Goal: Task Accomplishment & Management: Manage account settings

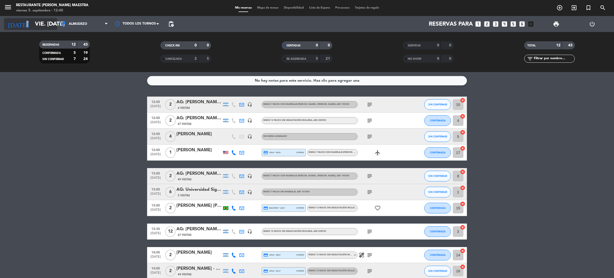
click at [28, 25] on div "[DATE] vie. [DATE] arrow_drop_down" at bounding box center [30, 24] width 53 height 12
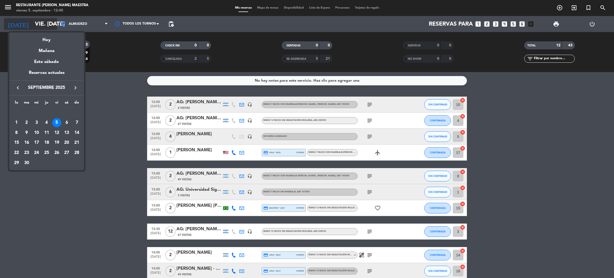
click at [28, 25] on div at bounding box center [307, 139] width 614 height 278
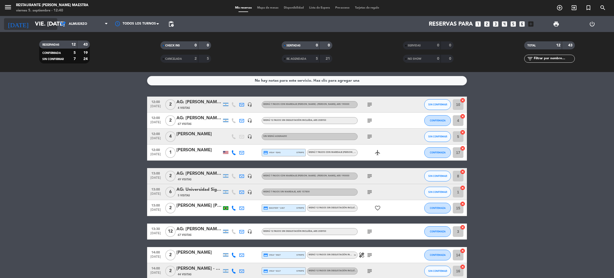
click at [32, 22] on input "vie. [DATE]" at bounding box center [68, 24] width 73 height 12
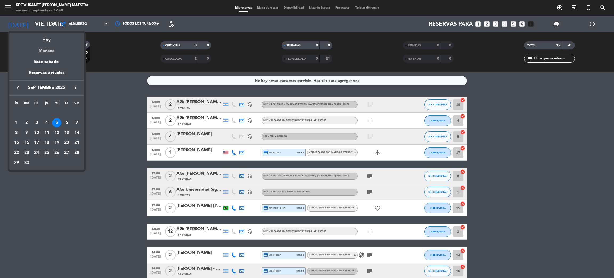
click at [45, 47] on div "Mañana" at bounding box center [46, 48] width 75 height 11
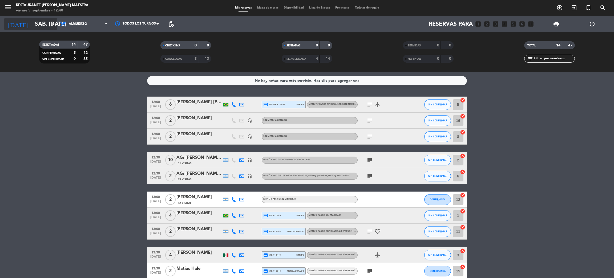
click at [35, 25] on input "sáb. [DATE]" at bounding box center [68, 24] width 73 height 12
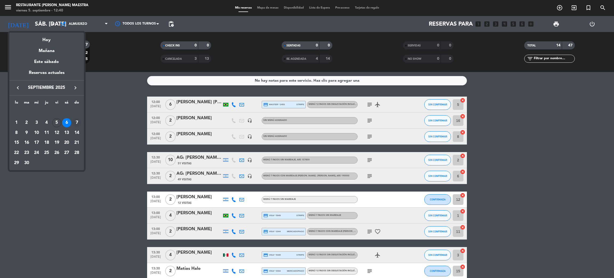
click at [75, 123] on div "7" at bounding box center [76, 122] width 9 height 9
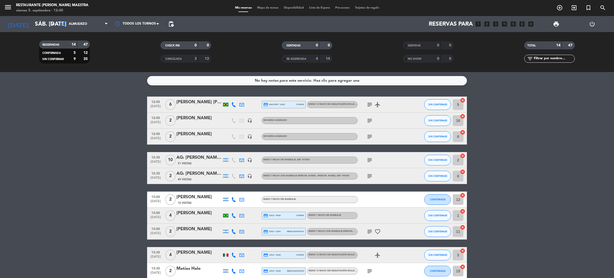
type input "dom. [DATE]"
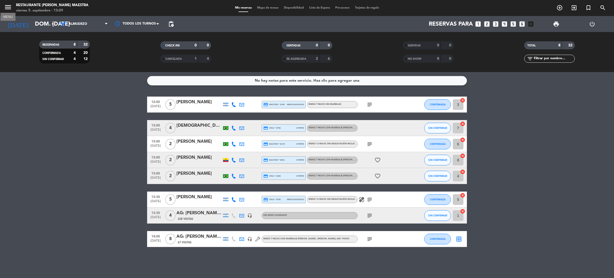
click at [9, 6] on icon "menu" at bounding box center [8, 7] width 8 height 8
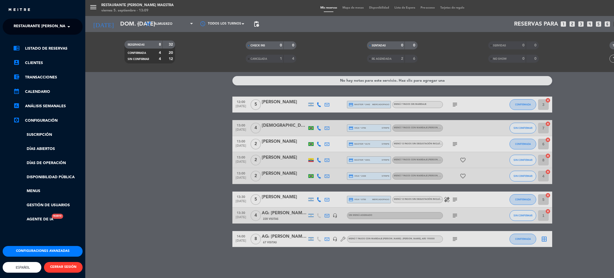
click at [40, 25] on span "Restaurante [PERSON_NAME] Maestra" at bounding box center [53, 26] width 78 height 11
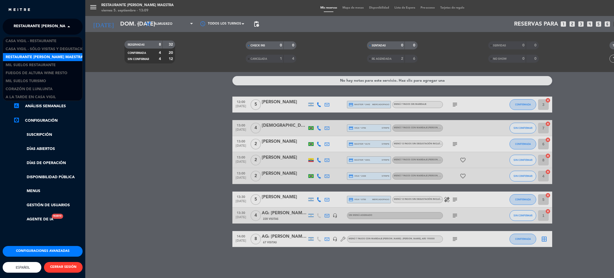
scroll to position [1, 0]
click at [49, 40] on span "Casa Vigil - Restaurante" at bounding box center [31, 41] width 51 height 6
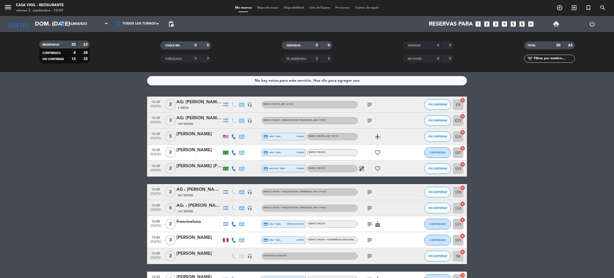
click at [544, 58] on input "text" at bounding box center [553, 59] width 41 height 6
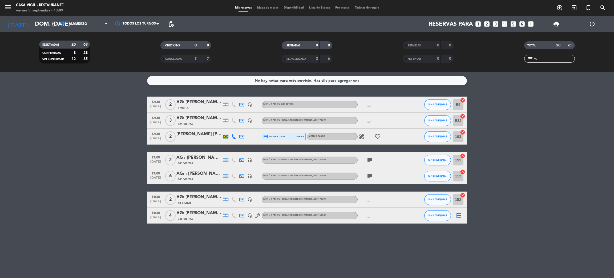
type input "ag"
click at [159, 104] on span "12:30" at bounding box center [155, 101] width 13 height 6
click at [157, 115] on span "12:30" at bounding box center [155, 117] width 13 height 6
click at [157, 156] on span "13:00" at bounding box center [155, 157] width 13 height 6
click at [156, 174] on span "13:00" at bounding box center [155, 173] width 13 height 6
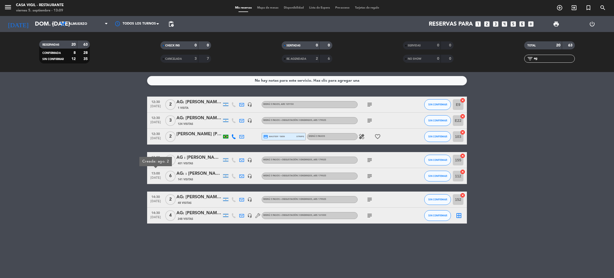
click at [155, 197] on span "14:30" at bounding box center [155, 196] width 13 height 6
click at [155, 214] on span "14:30" at bounding box center [155, 212] width 13 height 6
click at [553, 23] on span "print" at bounding box center [556, 24] width 6 height 6
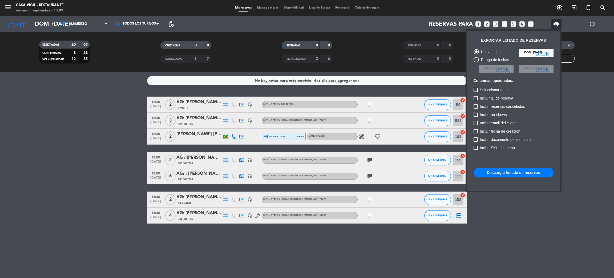
click at [514, 175] on button "Descargar listado de reservas" at bounding box center [514, 173] width 80 height 10
click at [108, 157] on div at bounding box center [307, 139] width 614 height 278
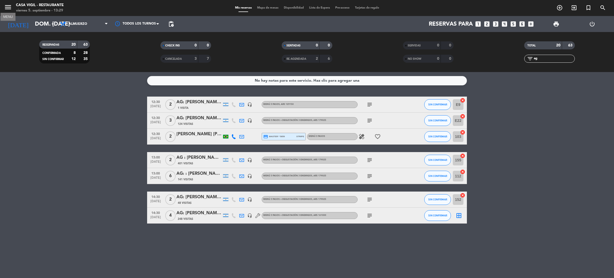
click at [6, 10] on icon "menu" at bounding box center [8, 7] width 8 height 8
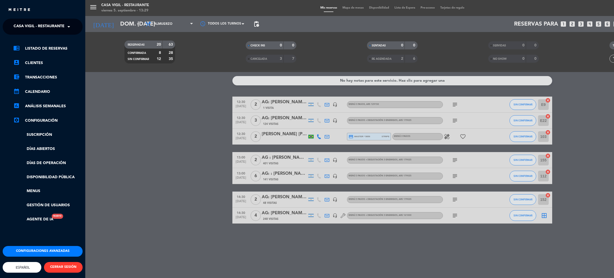
click at [27, 29] on span "Casa Vigil - Restaurante" at bounding box center [39, 26] width 51 height 11
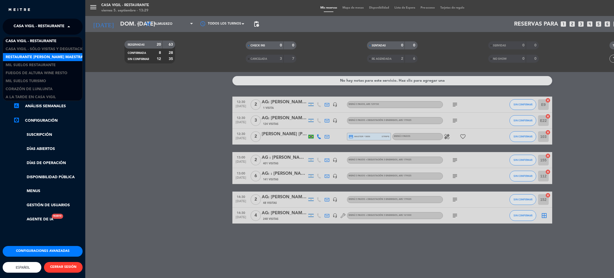
click at [42, 55] on span "Restaurante [PERSON_NAME] Maestra" at bounding box center [45, 57] width 78 height 6
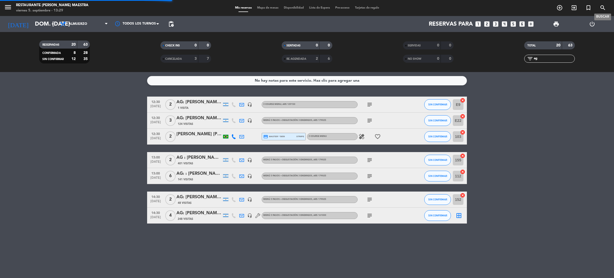
click at [602, 3] on span "search" at bounding box center [603, 7] width 14 height 9
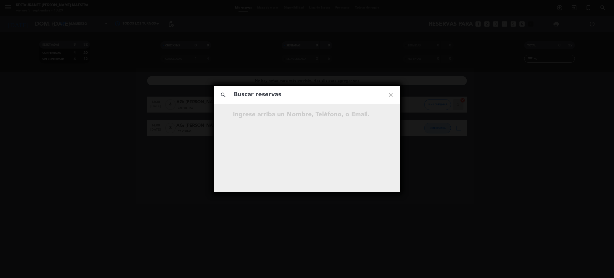
click at [305, 93] on input "text" at bounding box center [307, 94] width 148 height 11
type input "[PERSON_NAME]"
click at [377, 116] on icon "open_in_new" at bounding box center [377, 115] width 6 height 6
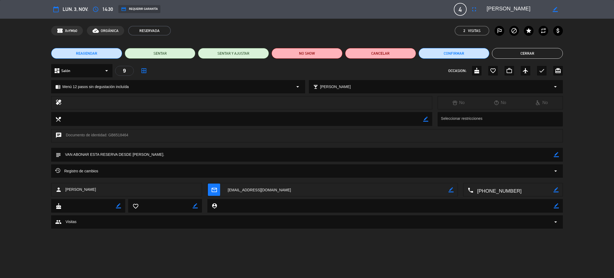
drag, startPoint x: 517, startPoint y: 56, endPoint x: 492, endPoint y: 53, distance: 25.4
click at [517, 56] on button "Cerrar" at bounding box center [527, 53] width 71 height 11
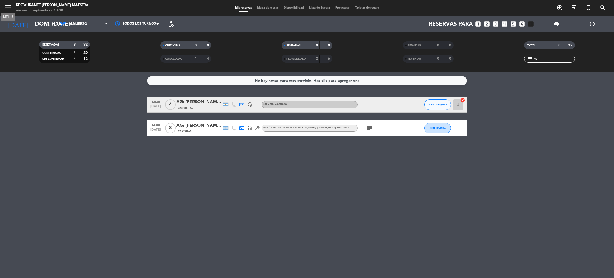
click at [3, 1] on div "menu MENU Restaurante [PERSON_NAME] Maestra viernes 5. septiembre - 13:30 Mis r…" at bounding box center [307, 8] width 614 height 16
click at [8, 5] on icon "menu" at bounding box center [8, 7] width 8 height 8
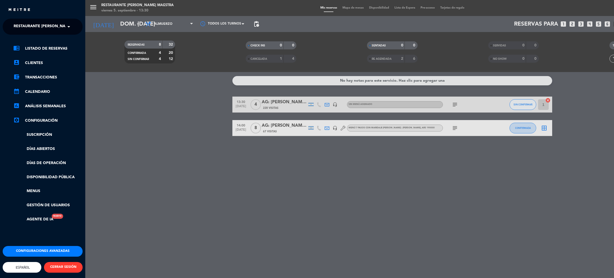
click at [15, 22] on span "Restaurante [PERSON_NAME] Maestra" at bounding box center [53, 26] width 78 height 11
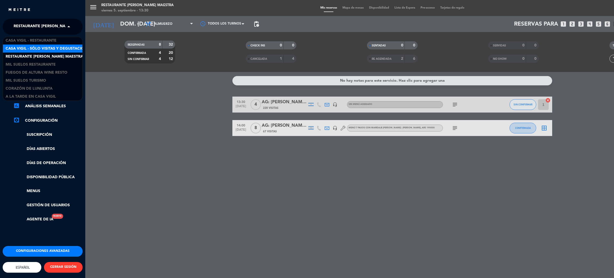
click at [61, 46] on span "Casa Vigil - SÓLO Visitas y Degustaciones" at bounding box center [49, 49] width 86 height 6
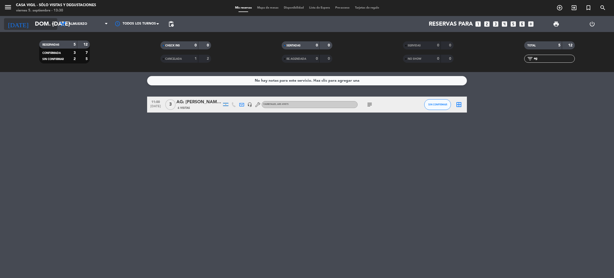
click at [32, 22] on input "dom. [DATE]" at bounding box center [68, 24] width 73 height 12
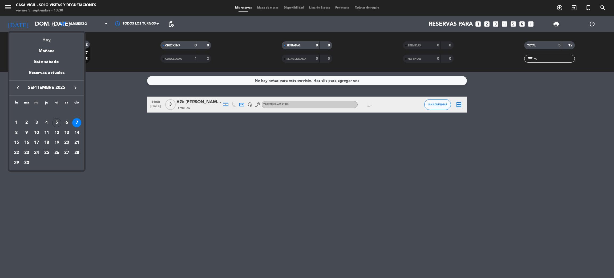
click at [52, 37] on div "Hoy" at bounding box center [46, 38] width 75 height 11
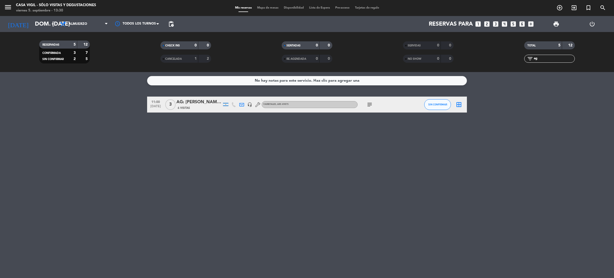
type input "vie. [DATE]"
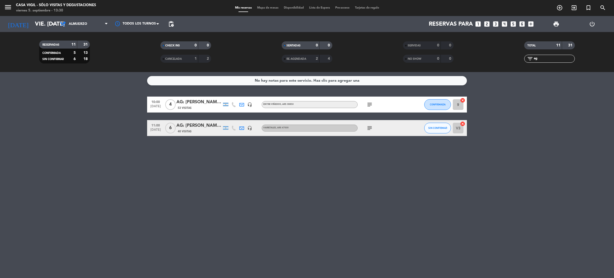
drag, startPoint x: 545, startPoint y: 57, endPoint x: 517, endPoint y: 57, distance: 28.5
click at [517, 57] on div "filter_list ag" at bounding box center [549, 59] width 121 height 8
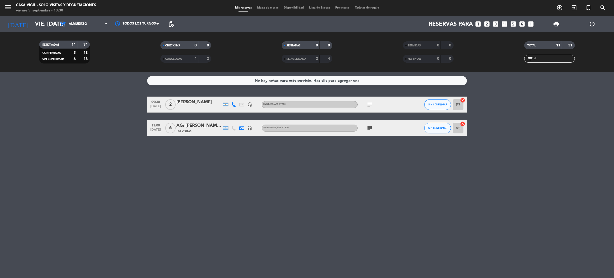
type input "cl"
click at [7, 7] on icon "menu" at bounding box center [8, 7] width 8 height 8
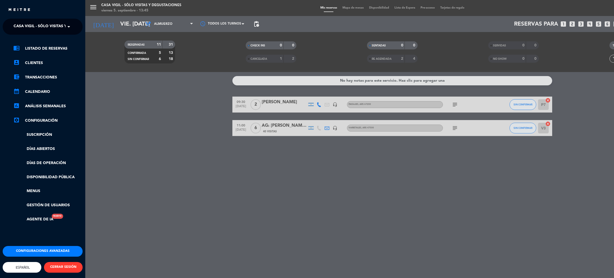
click at [32, 21] on ng-select "× Casa [PERSON_NAME] - SÓLO Visitas y Degustaciones ×" at bounding box center [43, 27] width 80 height 16
click at [47, 33] on ng-select "× Casa [PERSON_NAME] - SÓLO Visitas y Degustaciones ×" at bounding box center [43, 27] width 80 height 16
click at [48, 27] on span "Casa Vigil - SÓLO Visitas y Degustaciones" at bounding box center [57, 26] width 86 height 11
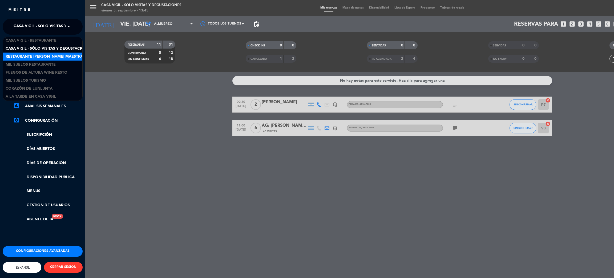
click at [54, 56] on span "Restaurante [PERSON_NAME] Maestra" at bounding box center [45, 57] width 78 height 6
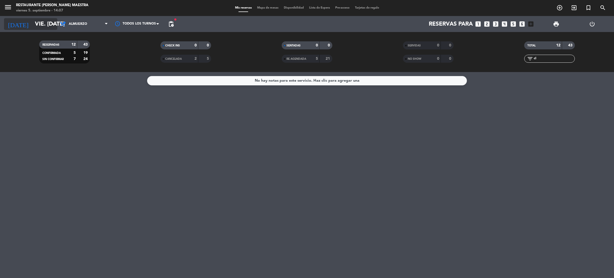
click at [32, 24] on input "vie. [DATE]" at bounding box center [68, 24] width 73 height 12
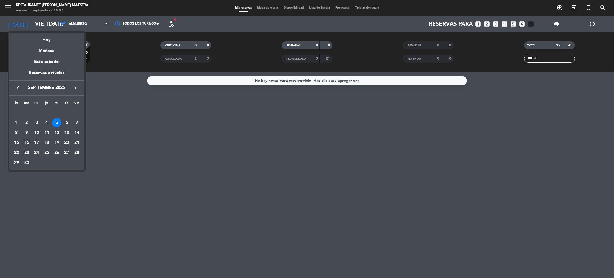
click at [29, 144] on div "16" at bounding box center [26, 142] width 9 height 9
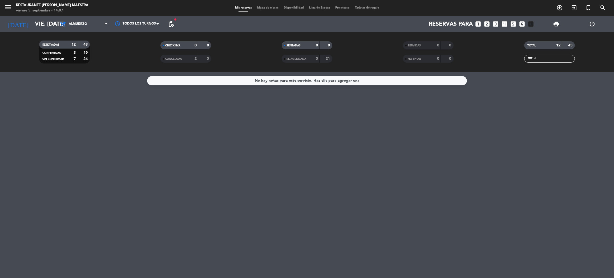
type input "[DATE] sep."
click at [8, 3] on span "menu MENU" at bounding box center [10, 8] width 12 height 13
click at [5, 6] on icon "menu" at bounding box center [8, 7] width 8 height 8
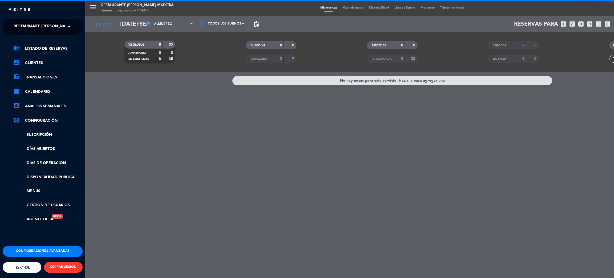
click at [51, 24] on span "Restaurante [PERSON_NAME] Maestra" at bounding box center [53, 26] width 78 height 11
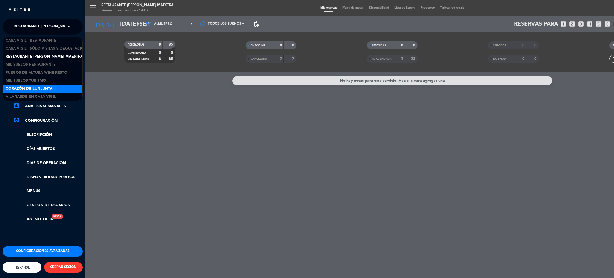
click at [52, 86] on span "Corazón de Lunlunta" at bounding box center [29, 89] width 47 height 6
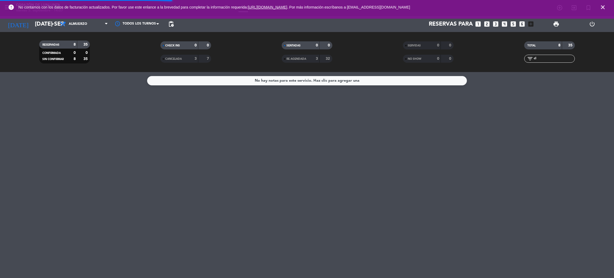
click at [603, 6] on icon "close" at bounding box center [603, 7] width 6 height 6
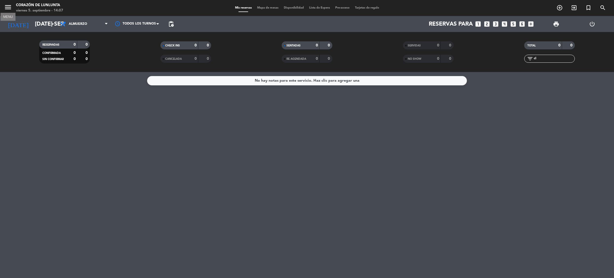
click at [7, 6] on icon "menu" at bounding box center [8, 7] width 8 height 8
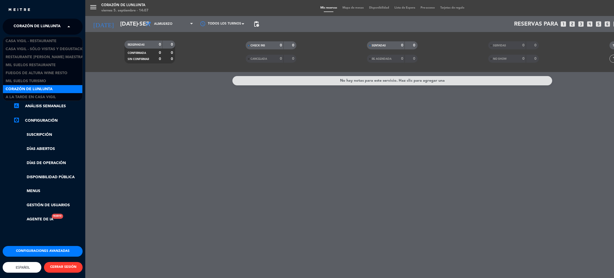
click at [38, 22] on span "Corazón de Lunlunta" at bounding box center [37, 26] width 47 height 11
click at [32, 95] on span "A la tarde en Casa Vigil" at bounding box center [31, 97] width 50 height 6
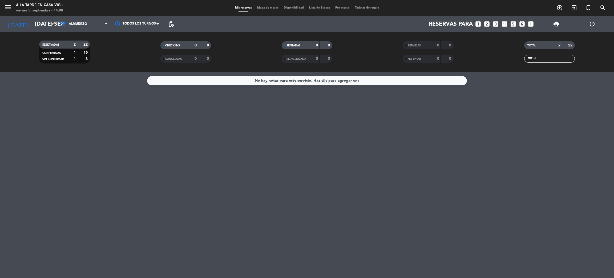
drag, startPoint x: 541, startPoint y: 57, endPoint x: 504, endPoint y: 56, distance: 36.3
click at [503, 57] on div "filter_list cl" at bounding box center [549, 59] width 121 height 8
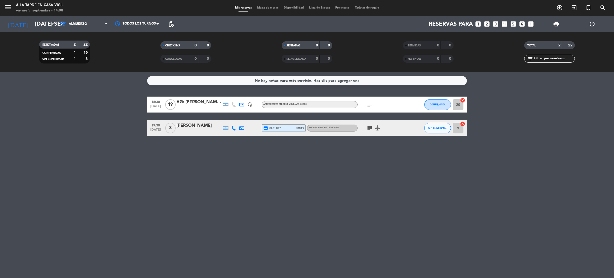
click at [196, 102] on div "AG: [PERSON_NAME] X 19 / Cuatro [PERSON_NAME] Radio" at bounding box center [198, 102] width 45 height 7
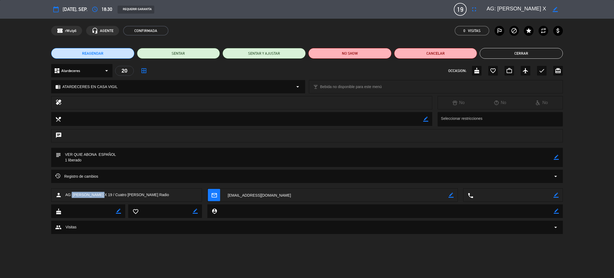
drag, startPoint x: 72, startPoint y: 195, endPoint x: 95, endPoint y: 193, distance: 23.3
click at [95, 193] on span "AG: [PERSON_NAME] X 19 / Cuatro [PERSON_NAME] Radio" at bounding box center [117, 195] width 104 height 6
drag, startPoint x: 95, startPoint y: 193, endPoint x: 75, endPoint y: 195, distance: 20.3
click at [75, 195] on span "AG: [PERSON_NAME] X 19 / Cuatro [PERSON_NAME] Radio" at bounding box center [117, 195] width 104 height 6
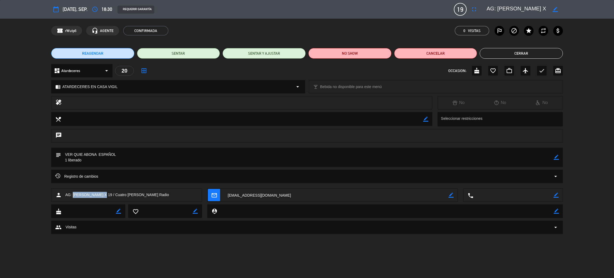
click at [501, 56] on button "Cerrar" at bounding box center [521, 53] width 83 height 11
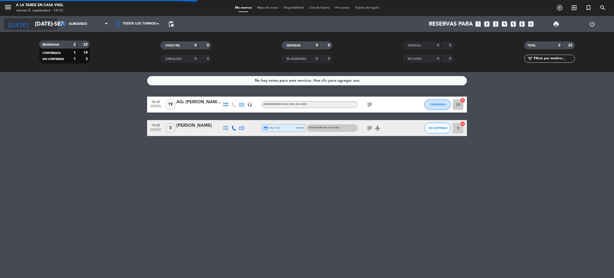
click at [39, 23] on input "[DATE] sep." at bounding box center [68, 24] width 73 height 12
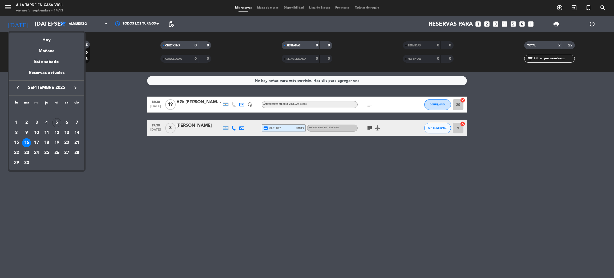
click at [56, 132] on div "12" at bounding box center [56, 132] width 9 height 9
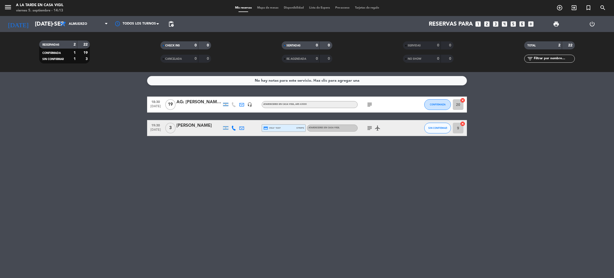
type input "vie. [DATE]"
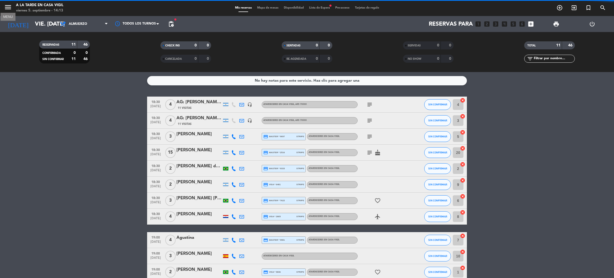
click at [7, 7] on icon "menu" at bounding box center [8, 7] width 8 height 8
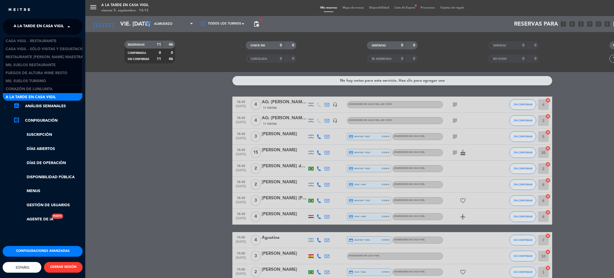
click at [41, 28] on span "A la tarde en Casa Vigil" at bounding box center [39, 26] width 50 height 11
click at [45, 63] on span "Mil Suelos Restaurante" at bounding box center [31, 65] width 50 height 6
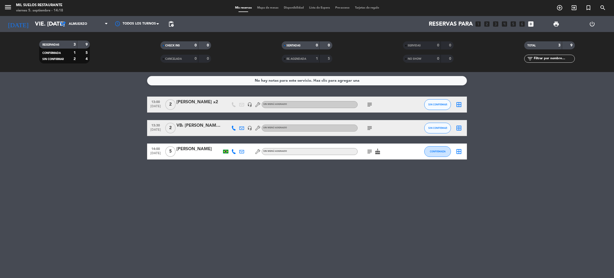
click at [5, 8] on icon "menu" at bounding box center [8, 7] width 8 height 8
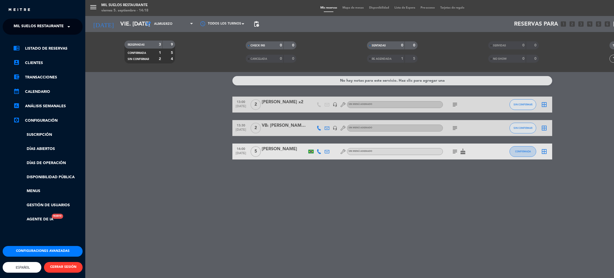
click at [34, 20] on ng-select "× Mil Suelos Restaurante ×" at bounding box center [43, 27] width 80 height 16
click at [35, 22] on span "Mil Suelos Restaurante" at bounding box center [39, 26] width 50 height 11
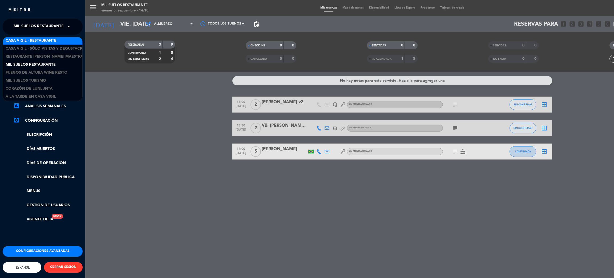
click at [37, 42] on span "Casa Vigil - Restaurante" at bounding box center [31, 41] width 51 height 6
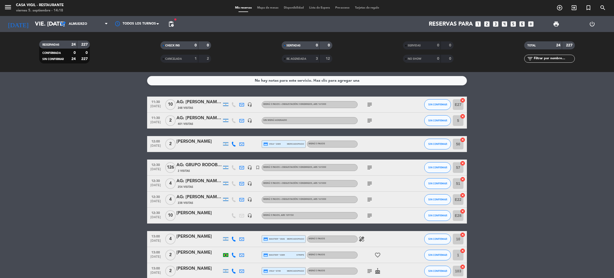
click at [558, 60] on input "text" at bounding box center [553, 59] width 41 height 6
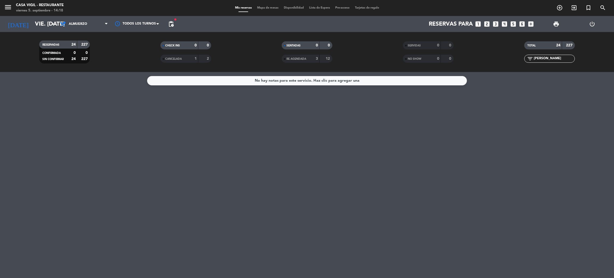
type input "[PERSON_NAME]"
drag, startPoint x: 558, startPoint y: 60, endPoint x: 509, endPoint y: 54, distance: 49.4
click at [509, 54] on div "TOTAL 24 227 filter_list [PERSON_NAME]" at bounding box center [549, 51] width 121 height 29
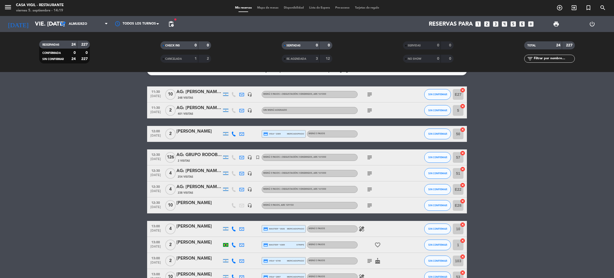
scroll to position [0, 0]
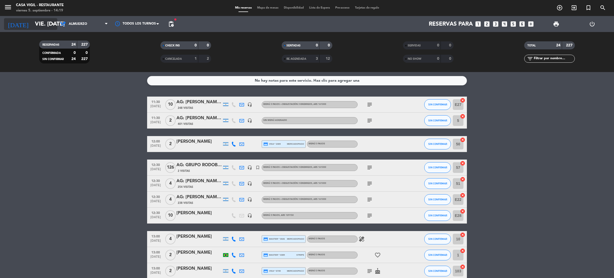
click at [36, 26] on input "vie. [DATE]" at bounding box center [68, 24] width 73 height 12
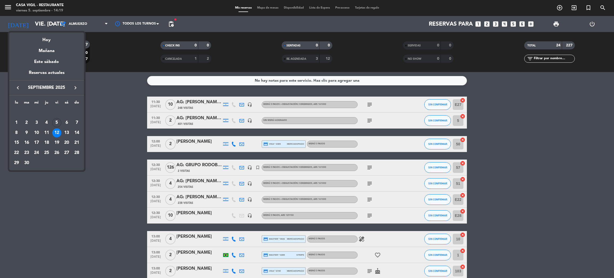
click at [12, 7] on div at bounding box center [307, 139] width 614 height 278
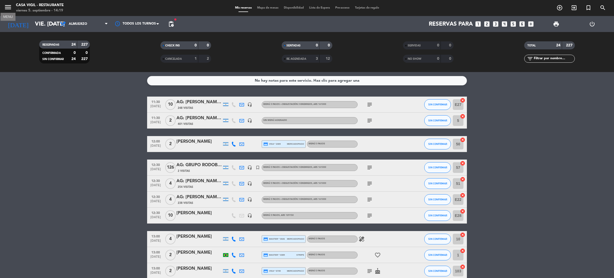
click at [9, 6] on icon "menu" at bounding box center [8, 7] width 8 height 8
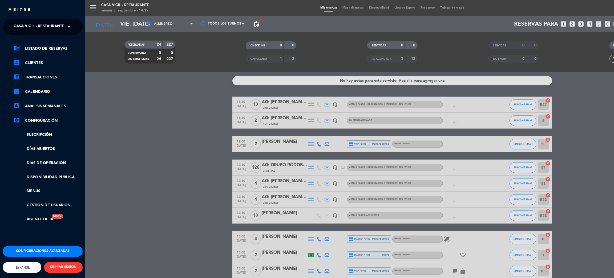
click at [46, 25] on span "Casa Vigil - Restaurante" at bounding box center [39, 26] width 51 height 11
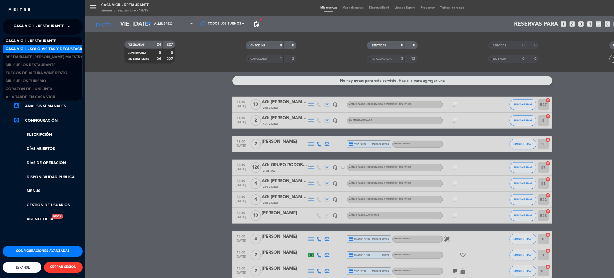
click at [50, 49] on span "Casa Vigil - SÓLO Visitas y Degustaciones" at bounding box center [49, 49] width 86 height 6
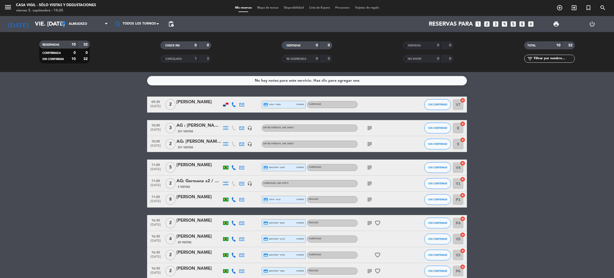
click at [194, 168] on div "[PERSON_NAME]" at bounding box center [198, 164] width 45 height 7
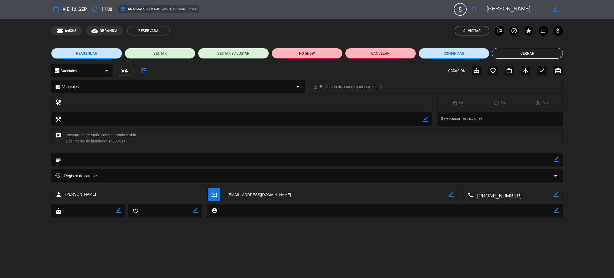
click at [511, 194] on textarea at bounding box center [513, 194] width 80 height 13
click at [514, 180] on span "Click para copiar" at bounding box center [506, 182] width 28 height 6
